Goal: Task Accomplishment & Management: Manage account settings

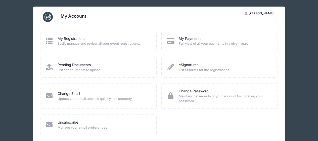
click at [103, 43] on span "Easily manage and review all your event registrations." at bounding box center [104, 43] width 92 height 5
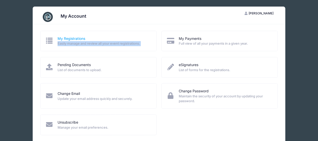
click at [75, 38] on link "My Registrations" at bounding box center [72, 38] width 28 height 5
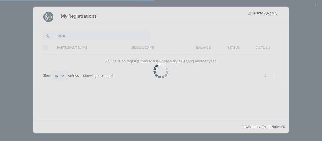
select select "50"
